Goal: Task Accomplishment & Management: Manage account settings

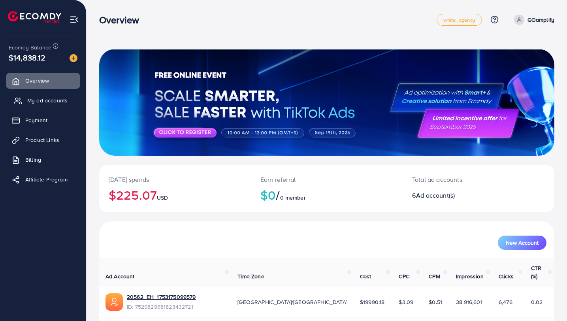
click at [57, 101] on span "My ad accounts" at bounding box center [47, 100] width 40 height 8
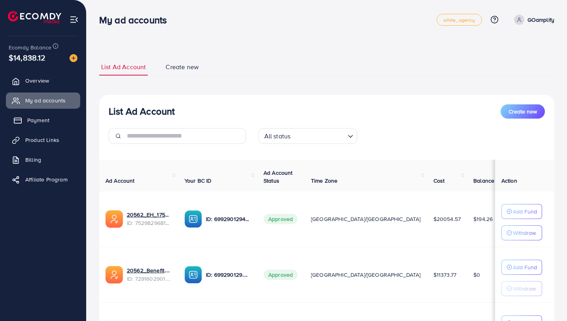
click at [51, 119] on link "Payment" at bounding box center [43, 120] width 74 height 16
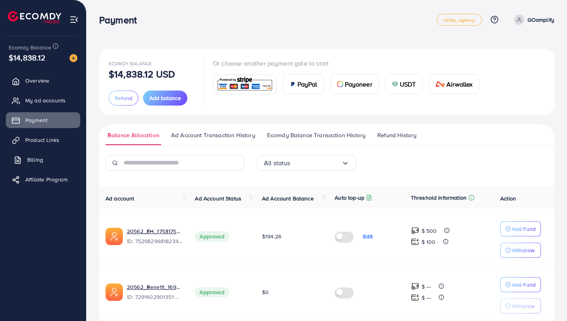
click at [38, 156] on span "Billing" at bounding box center [35, 160] width 16 height 8
